Goal: Find specific page/section: Find specific page/section

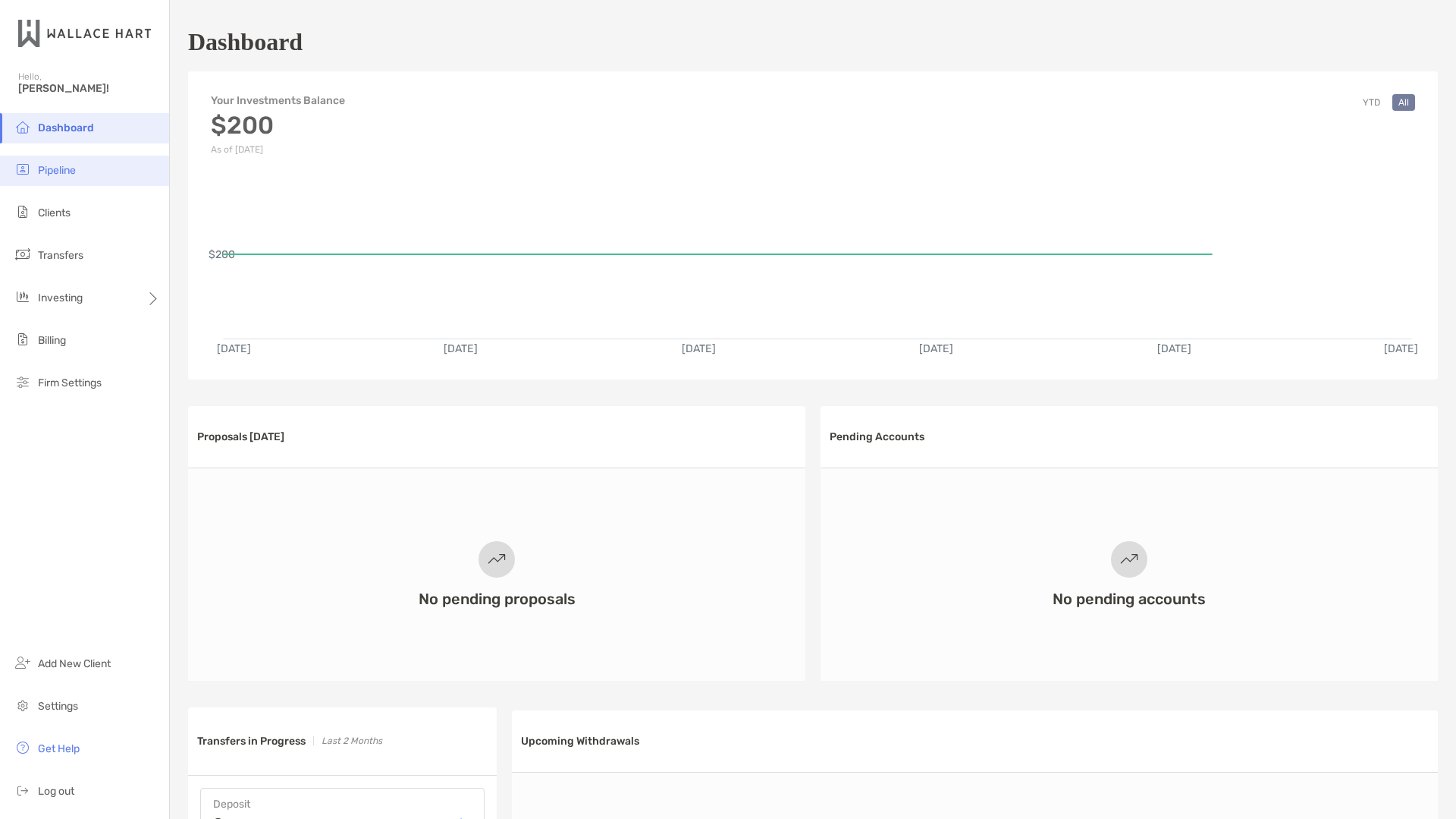
click at [47, 175] on span "Pipeline" at bounding box center [56, 170] width 38 height 13
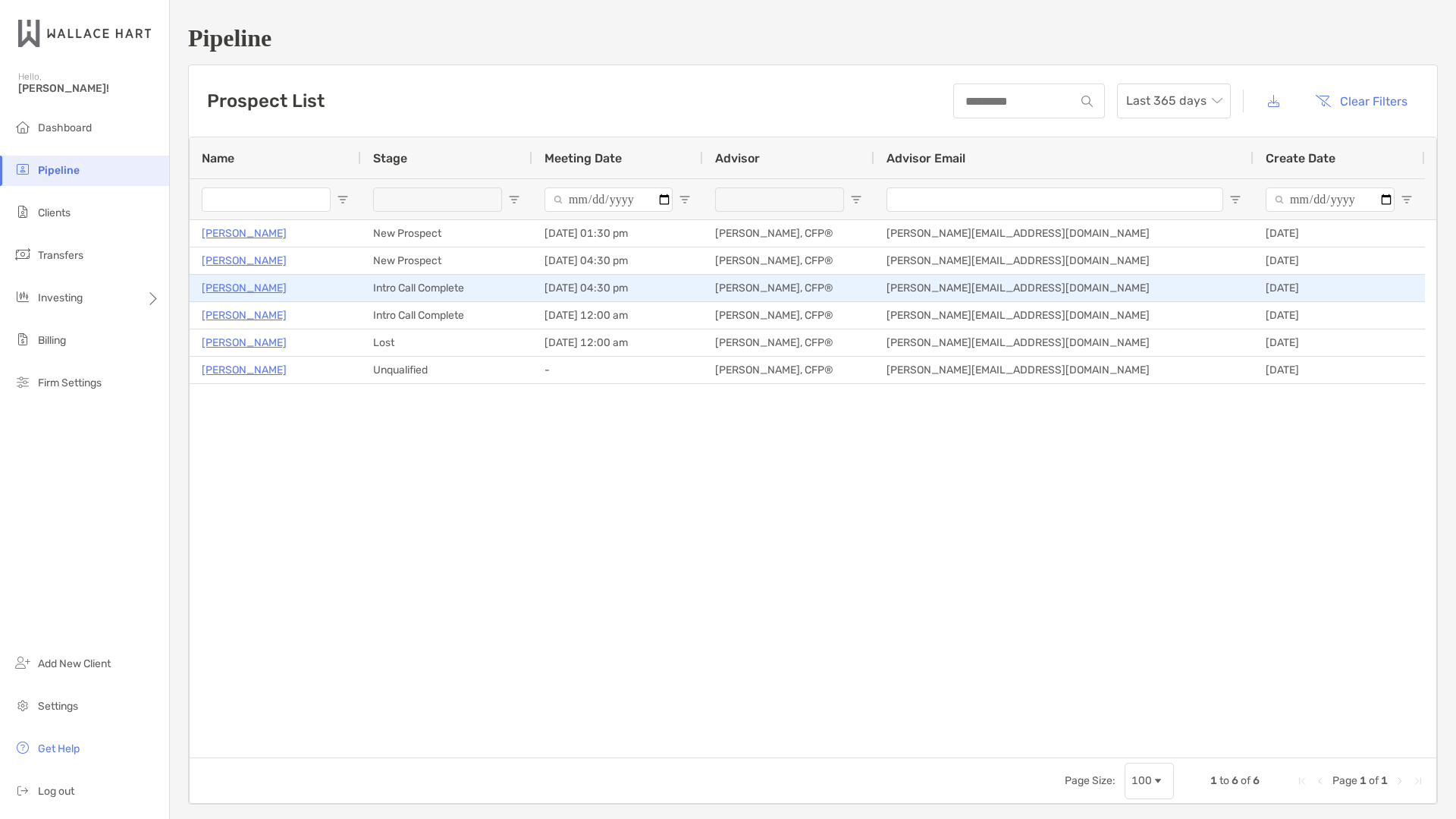
click at [257, 285] on p "[PERSON_NAME]" at bounding box center [244, 287] width 85 height 19
